Goal: Check status: Check status

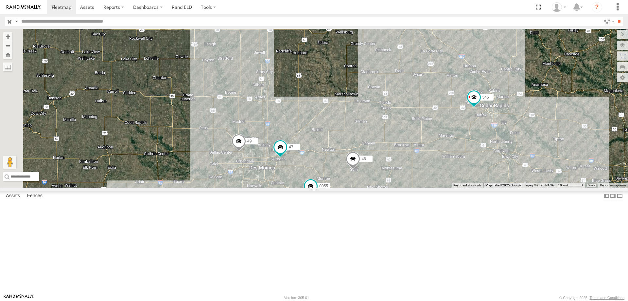
drag, startPoint x: 364, startPoint y: 196, endPoint x: 396, endPoint y: 188, distance: 32.4
click at [396, 187] on div "545 48 46 49 0055 47" at bounding box center [314, 108] width 628 height 159
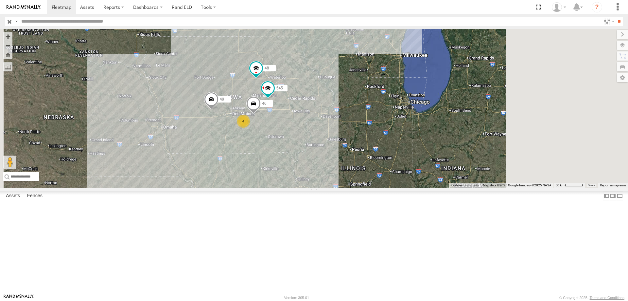
drag, startPoint x: 453, startPoint y: 156, endPoint x: 400, endPoint y: 169, distance: 53.7
click at [400, 169] on div "545 48 49 46 4" at bounding box center [314, 108] width 628 height 159
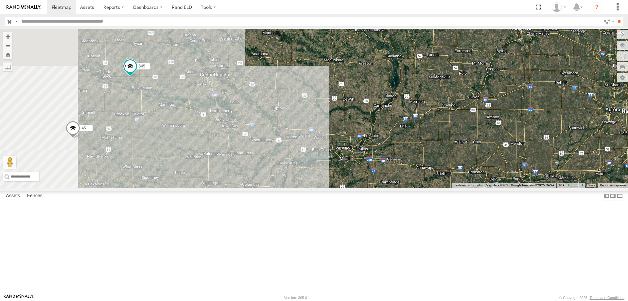
click at [338, 187] on div "545 48 49 46" at bounding box center [314, 108] width 628 height 159
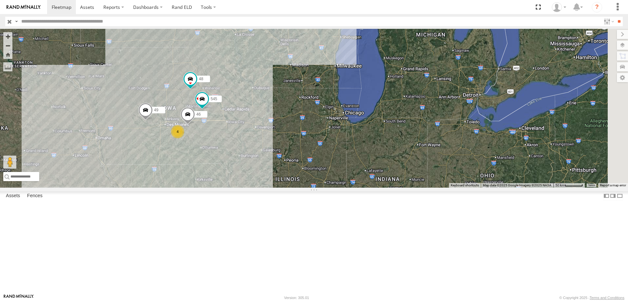
drag, startPoint x: 396, startPoint y: 177, endPoint x: 302, endPoint y: 192, distance: 95.1
click at [302, 187] on div "545 48 49 46 4" at bounding box center [314, 108] width 628 height 159
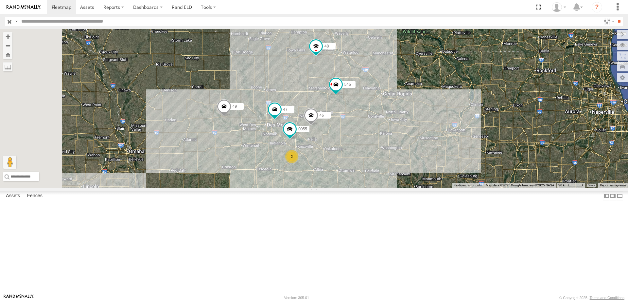
drag, startPoint x: 232, startPoint y: 140, endPoint x: 342, endPoint y: 143, distance: 110.3
click at [342, 143] on div "49 545 0055 48 47 46 2" at bounding box center [314, 108] width 628 height 159
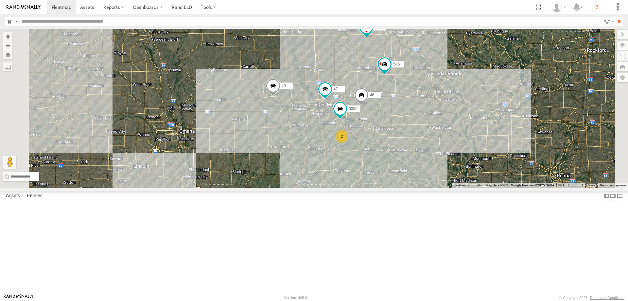
drag, startPoint x: 425, startPoint y: 105, endPoint x: 412, endPoint y: 107, distance: 13.2
click at [412, 107] on div "545 48 46 49 0055 47 2" at bounding box center [314, 108] width 628 height 159
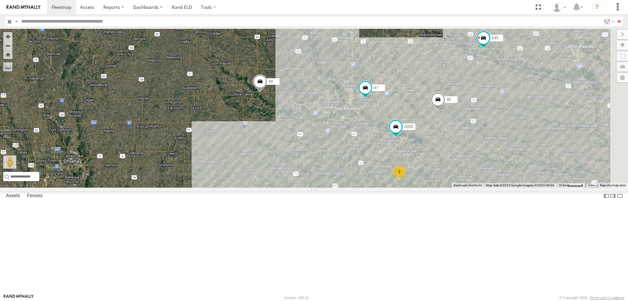
drag, startPoint x: 451, startPoint y: 149, endPoint x: 312, endPoint y: 166, distance: 139.0
click at [312, 166] on div "545 48 46 49 0055 47 2" at bounding box center [314, 108] width 628 height 159
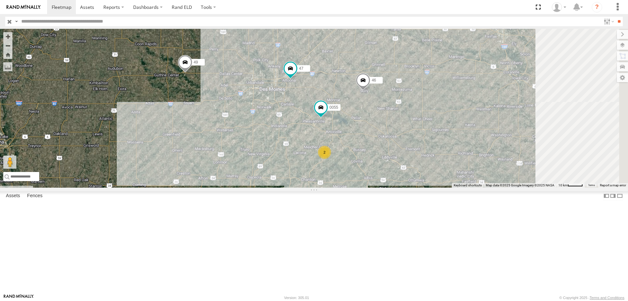
drag, startPoint x: 449, startPoint y: 161, endPoint x: 341, endPoint y: 140, distance: 109.9
click at [341, 140] on div "545 48 46 49 0055 47 2" at bounding box center [314, 108] width 628 height 159
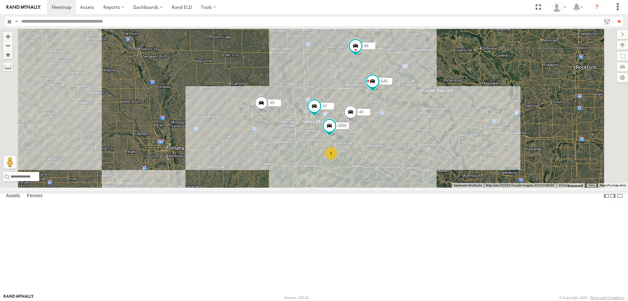
drag, startPoint x: 377, startPoint y: 189, endPoint x: 349, endPoint y: 184, distance: 28.4
click at [349, 184] on div "545 48 46 49 0055 47 2" at bounding box center [314, 108] width 628 height 159
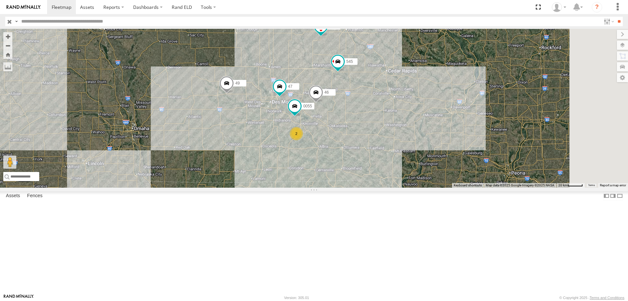
drag, startPoint x: 466, startPoint y: 182, endPoint x: 406, endPoint y: 150, distance: 68.1
click at [406, 150] on div "545 48 46 49 0055 47 2" at bounding box center [314, 108] width 628 height 159
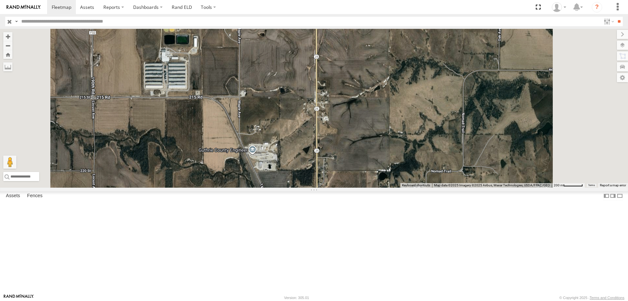
drag, startPoint x: 359, startPoint y: 90, endPoint x: 338, endPoint y: 153, distance: 66.5
click at [338, 153] on div "49 545 0055 48 47 46" at bounding box center [314, 108] width 628 height 159
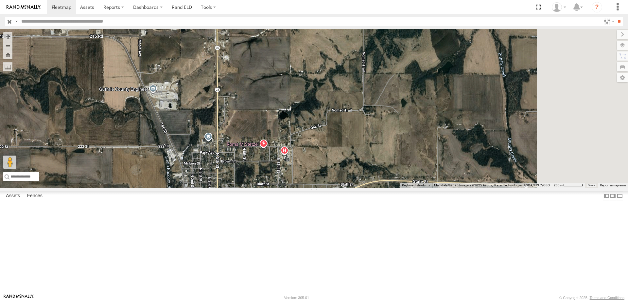
drag, startPoint x: 460, startPoint y: 202, endPoint x: 375, endPoint y: 147, distance: 101.4
click at [375, 147] on div "49 545 0055 48 47 46" at bounding box center [314, 108] width 628 height 159
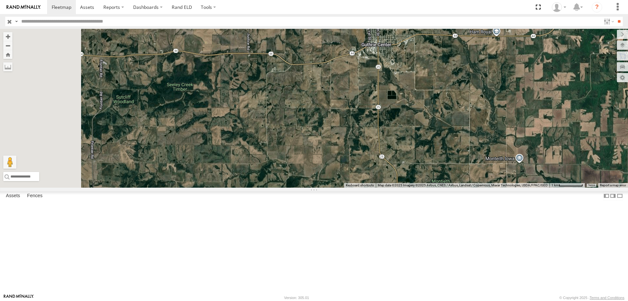
drag, startPoint x: 388, startPoint y: 170, endPoint x: 405, endPoint y: 161, distance: 19.9
click at [405, 161] on div "49 545 0055 48 47 46" at bounding box center [314, 108] width 628 height 159
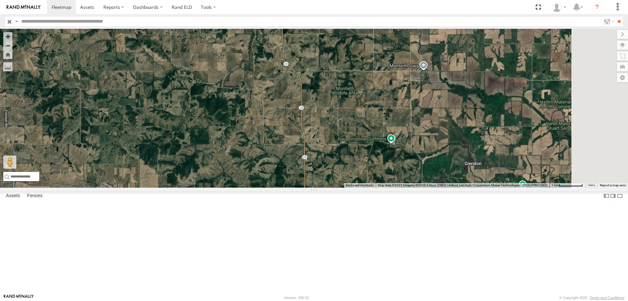
drag, startPoint x: 460, startPoint y: 204, endPoint x: 359, endPoint y: 143, distance: 118.2
click at [359, 143] on div "49 545 0055 48 47 46" at bounding box center [314, 108] width 628 height 159
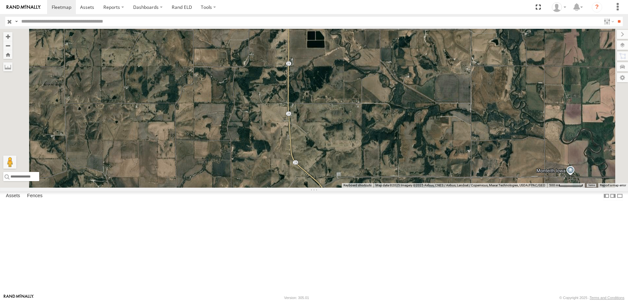
drag, startPoint x: 369, startPoint y: 133, endPoint x: 386, endPoint y: 239, distance: 106.7
click at [386, 187] on div "49 545 0055 48 47 46" at bounding box center [314, 108] width 628 height 159
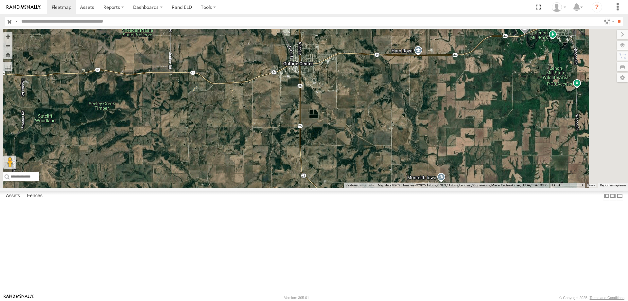
drag, startPoint x: 317, startPoint y: 126, endPoint x: 365, endPoint y: 185, distance: 75.6
click at [365, 185] on div "49 545 0055 48 47 46" at bounding box center [314, 108] width 628 height 159
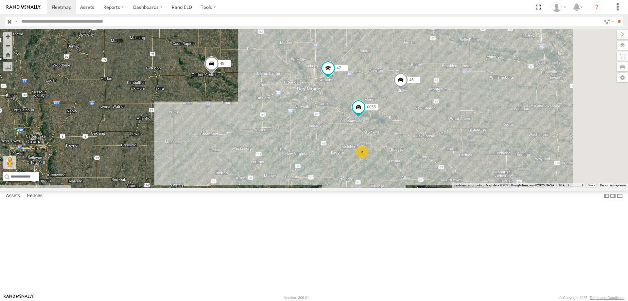
drag, startPoint x: 403, startPoint y: 159, endPoint x: 335, endPoint y: 163, distance: 68.2
click at [335, 163] on div "49 545 0055 47 46 2" at bounding box center [314, 108] width 628 height 159
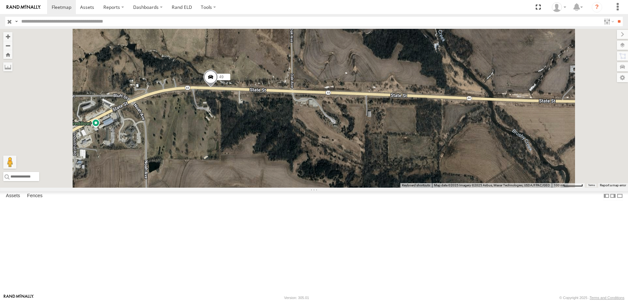
click at [218, 87] on span at bounding box center [211, 78] width 14 height 18
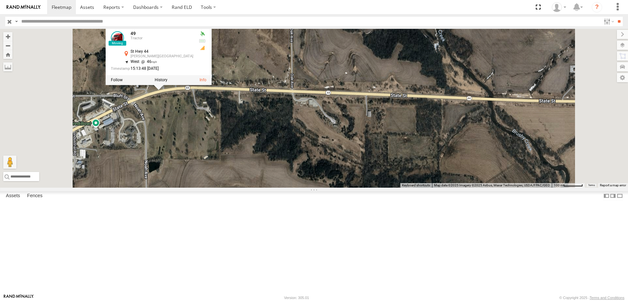
click at [303, 154] on div "49 [STREET_ADDRESS][PERSON_NAME] 41.68118 , -94.48228 West 46 15:13:48 [DATE]" at bounding box center [314, 108] width 628 height 159
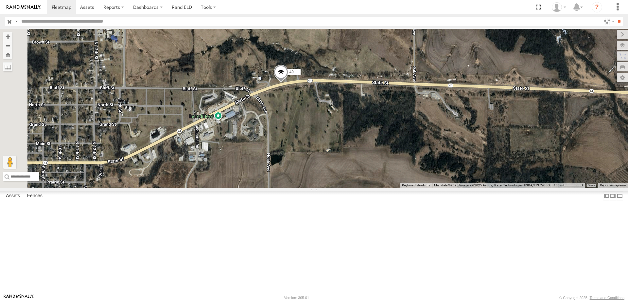
drag, startPoint x: 267, startPoint y: 187, endPoint x: 382, endPoint y: 180, distance: 115.4
click at [382, 180] on div "49" at bounding box center [314, 108] width 628 height 159
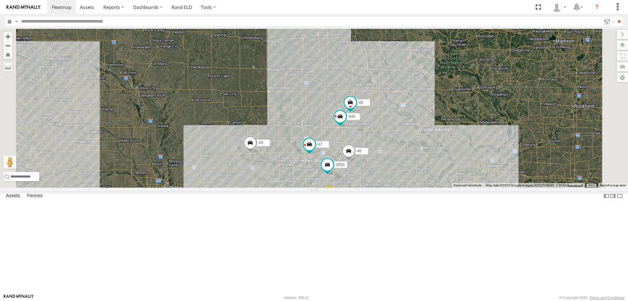
drag, startPoint x: 466, startPoint y: 186, endPoint x: 426, endPoint y: 165, distance: 44.5
click at [426, 165] on div "49 545 0055 48 47 46 2" at bounding box center [314, 108] width 628 height 159
